Goal: Task Accomplishment & Management: Manage account settings

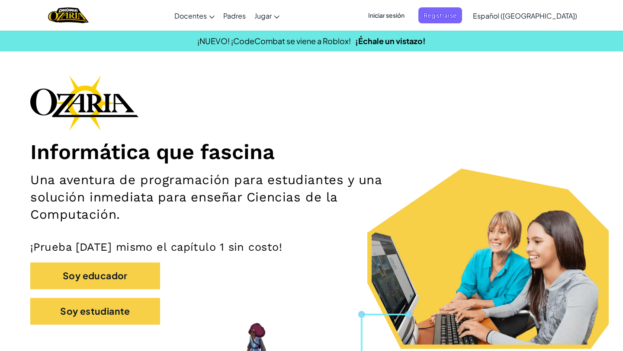
click at [408, 15] on span "Iniciar sesión" at bounding box center [386, 15] width 47 height 16
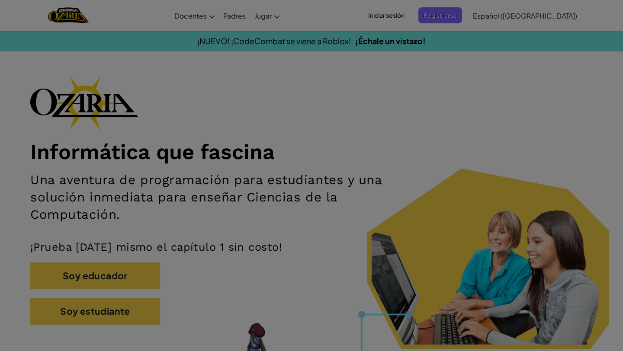
type input "[PERSON_NAME] CN"
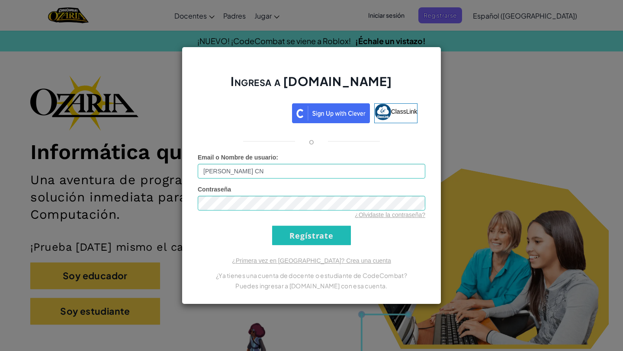
click at [526, 18] on div "Ingresa a [DOMAIN_NAME] ClassLink o Error desconocido. Email o Nombre de usuari…" at bounding box center [311, 175] width 623 height 351
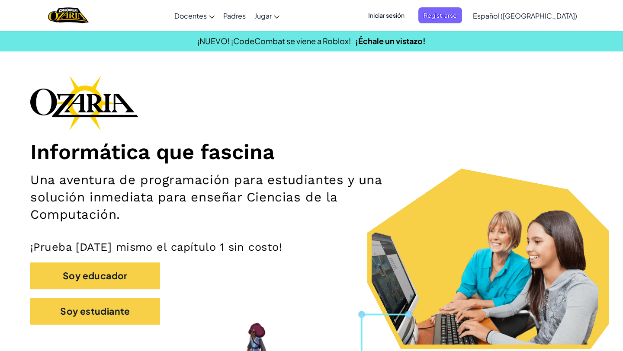
click at [513, 22] on link "Español ([GEOGRAPHIC_DATA])" at bounding box center [524, 15] width 113 height 23
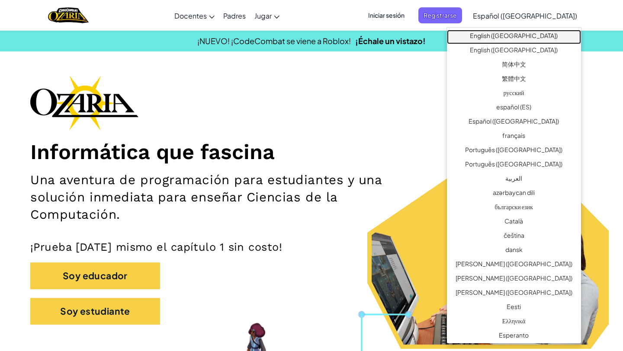
click at [511, 36] on link "English ([GEOGRAPHIC_DATA])" at bounding box center [514, 37] width 134 height 14
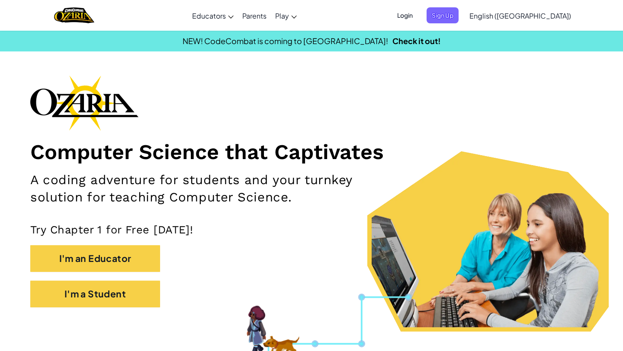
click at [418, 19] on span "Login" at bounding box center [405, 15] width 26 height 16
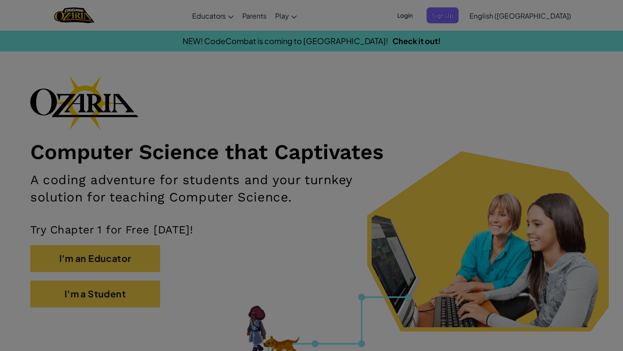
type input "[PERSON_NAME] CN"
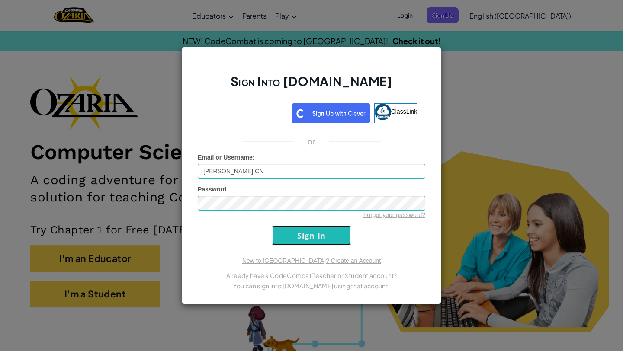
click at [304, 239] on input "Sign In" at bounding box center [311, 235] width 79 height 19
